Goal: Find specific page/section: Find specific page/section

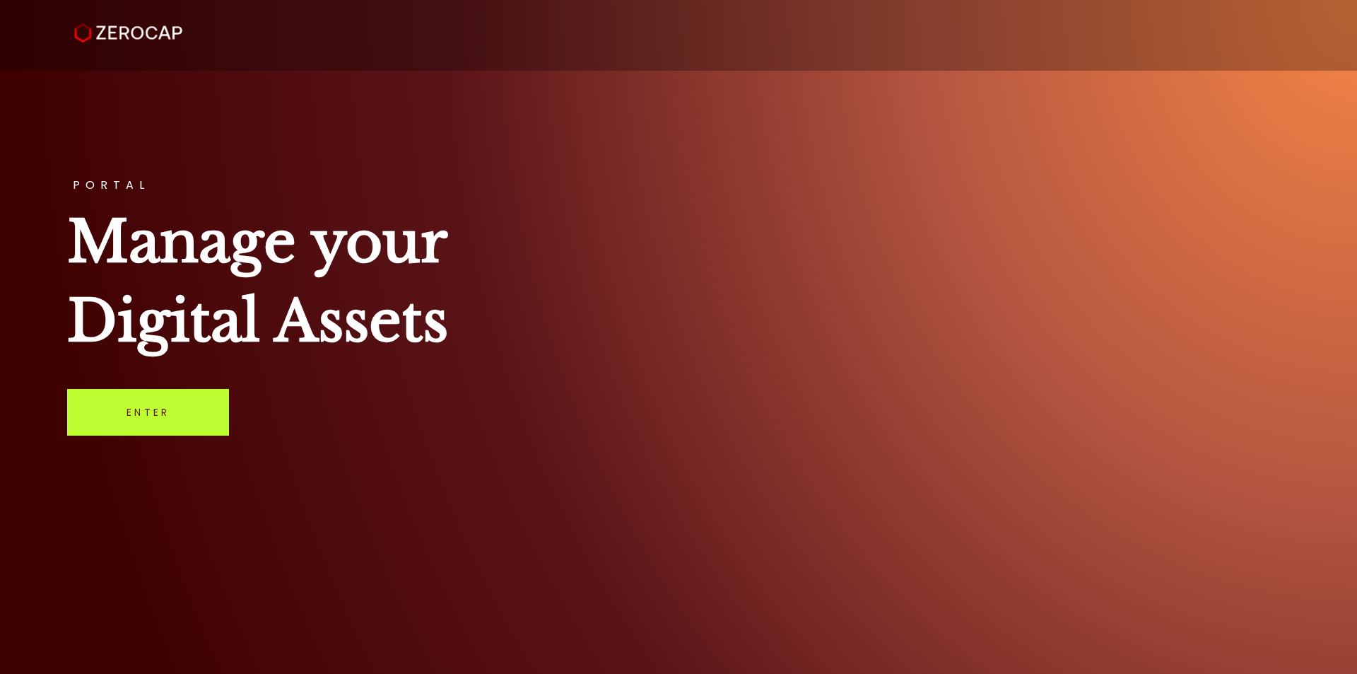
click at [188, 411] on link "Enter" at bounding box center [148, 412] width 162 height 47
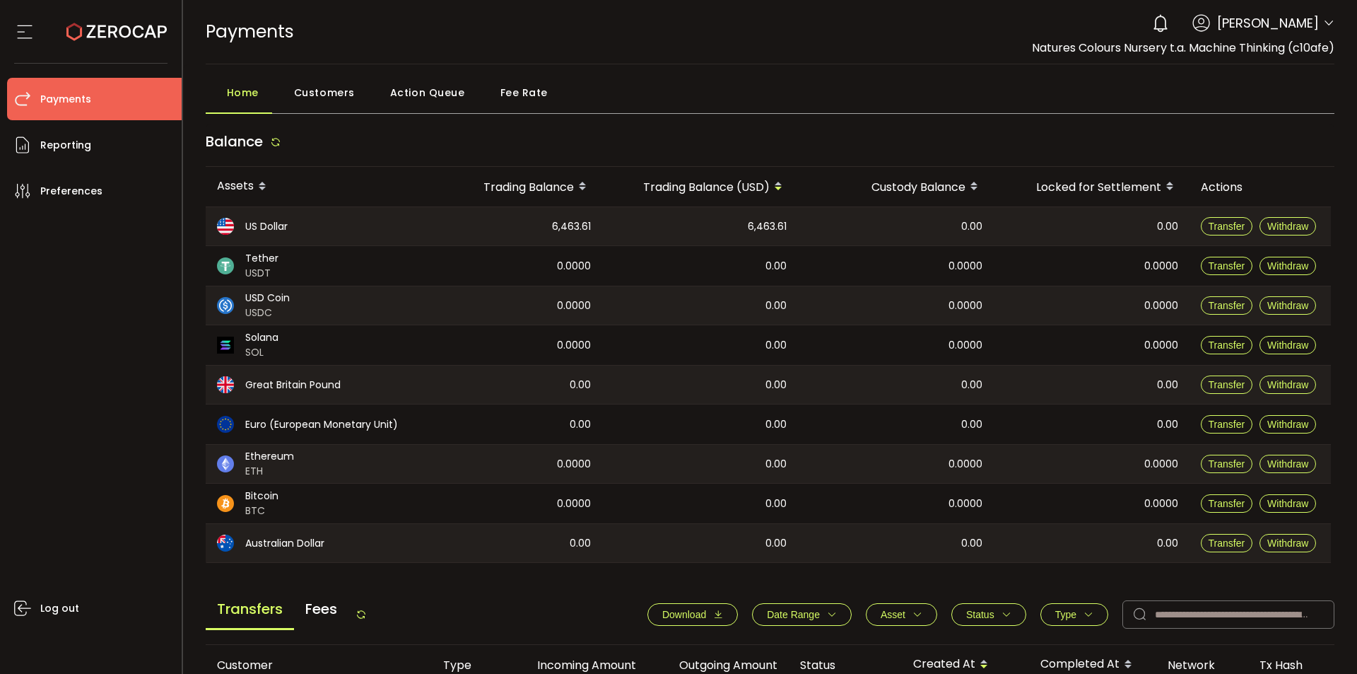
click at [515, 87] on span "Fee Rate" at bounding box center [523, 92] width 47 height 28
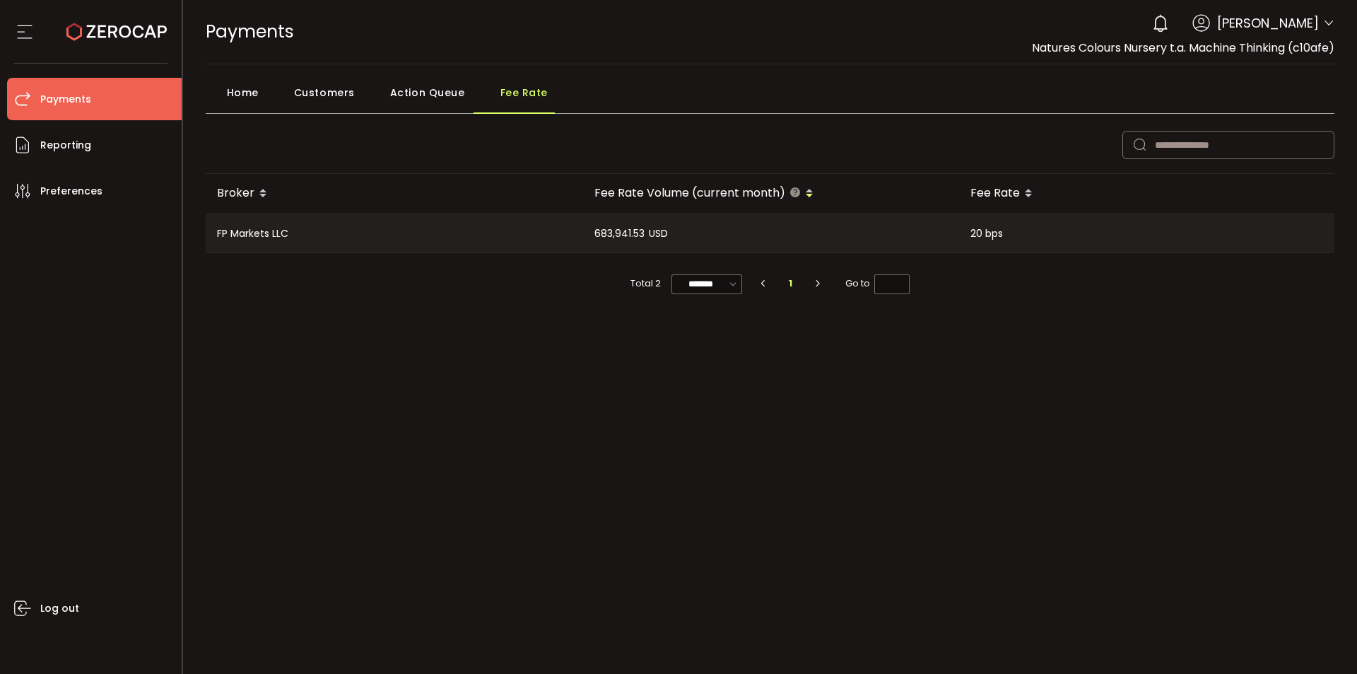
click at [230, 86] on span "Home" at bounding box center [243, 92] width 32 height 28
